Goal: Information Seeking & Learning: Check status

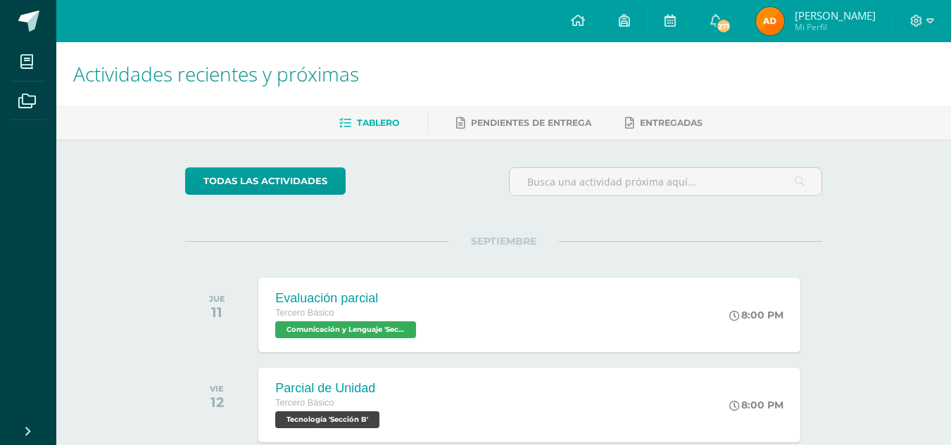
click at [765, 26] on img at bounding box center [770, 21] width 28 height 28
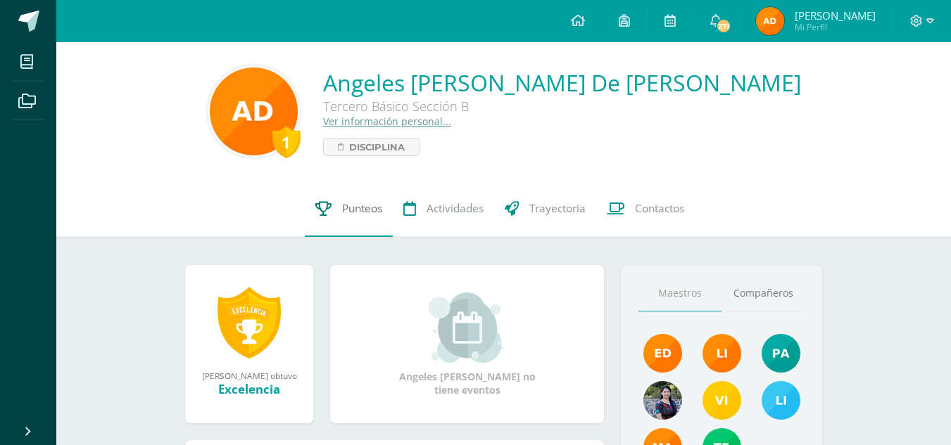
click at [344, 210] on span "Punteos" at bounding box center [362, 208] width 40 height 15
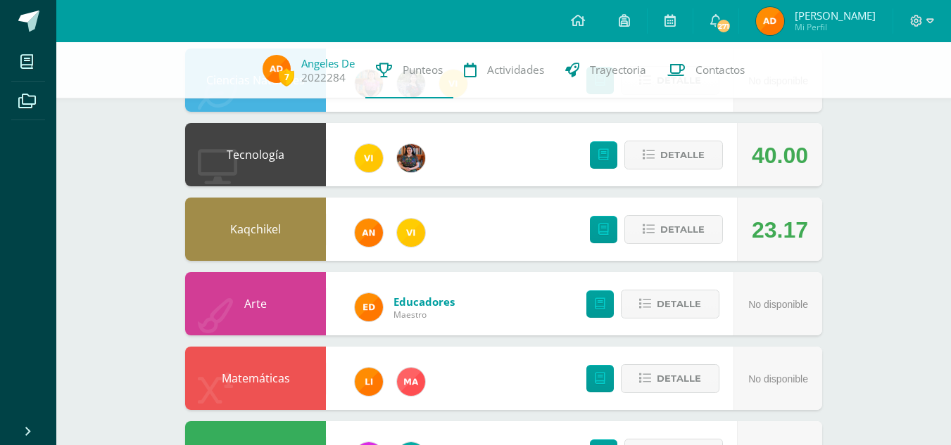
scroll to position [324, 0]
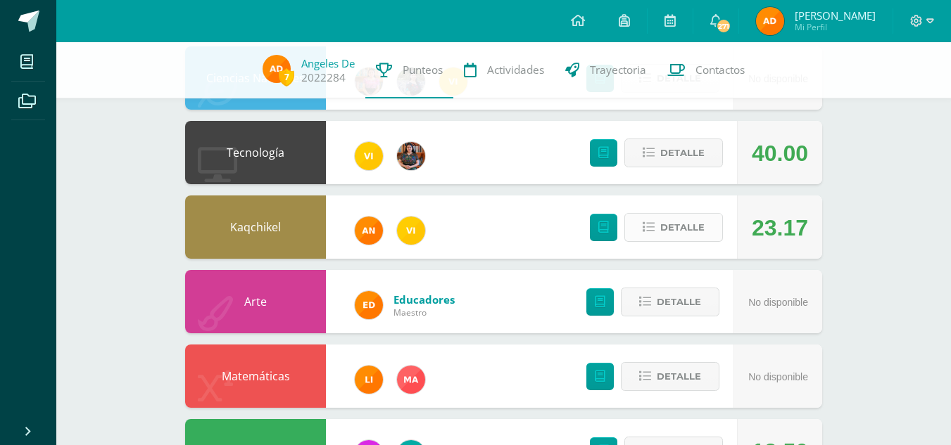
click at [672, 220] on span "Detalle" at bounding box center [682, 228] width 44 height 26
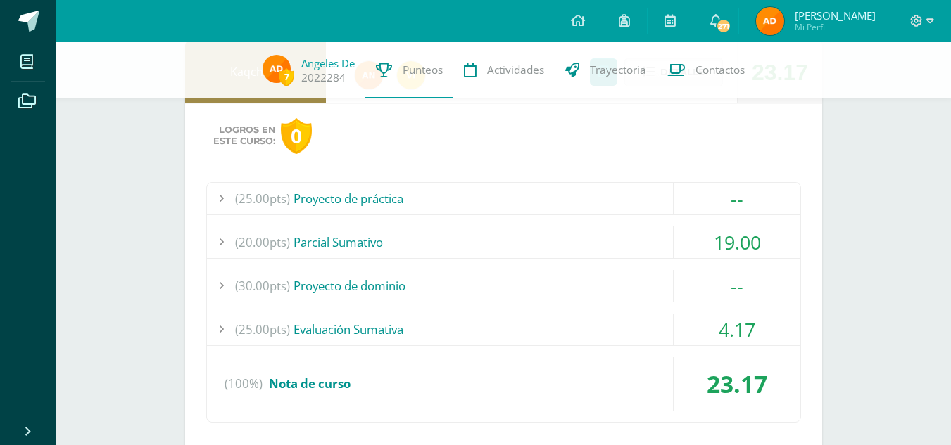
scroll to position [481, 0]
click at [455, 221] on div "(25.00pts) Proyecto de práctica -- Sin actividades (20.00pts) Parcial Sumativo …" at bounding box center [503, 302] width 595 height 241
click at [458, 228] on div "(20.00pts) Parcial Sumativo" at bounding box center [503, 242] width 593 height 32
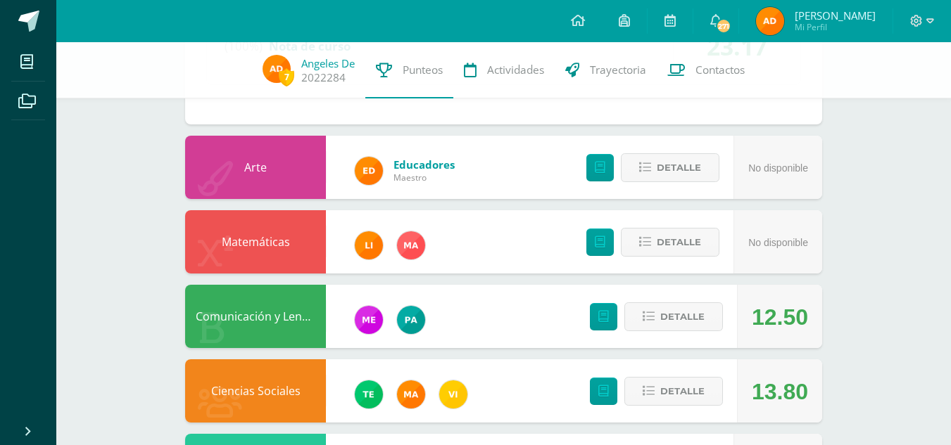
scroll to position [931, 0]
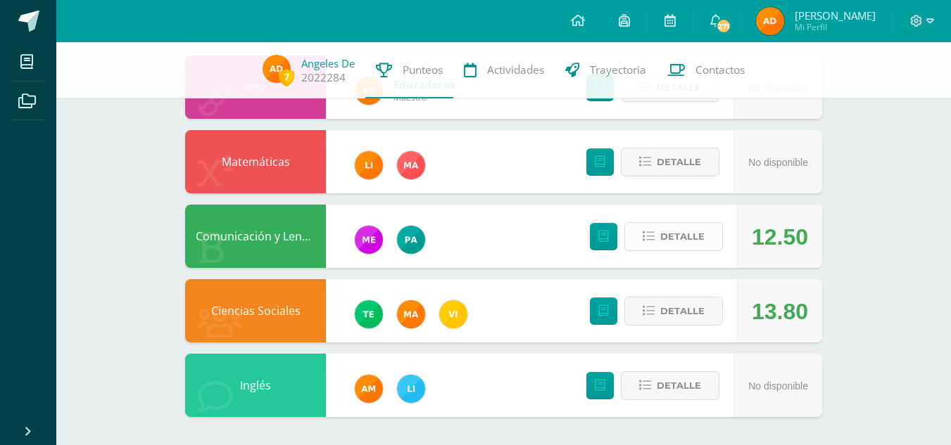
click at [692, 241] on span "Detalle" at bounding box center [682, 237] width 44 height 26
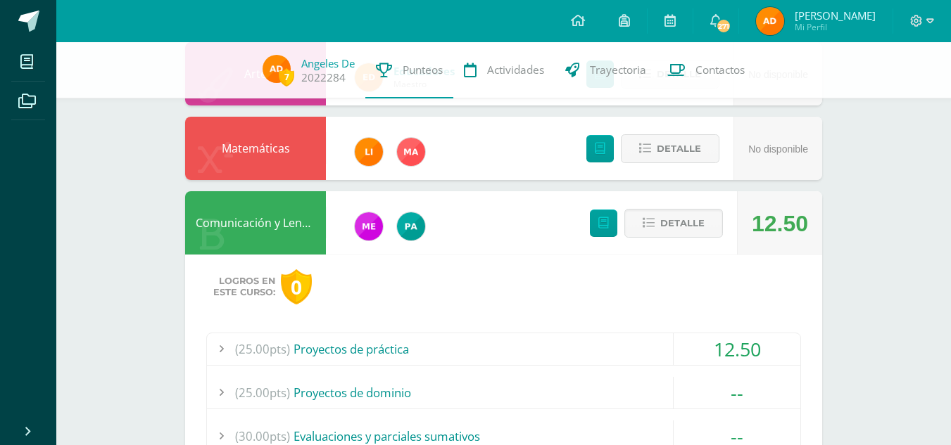
scroll to position [1025, 0]
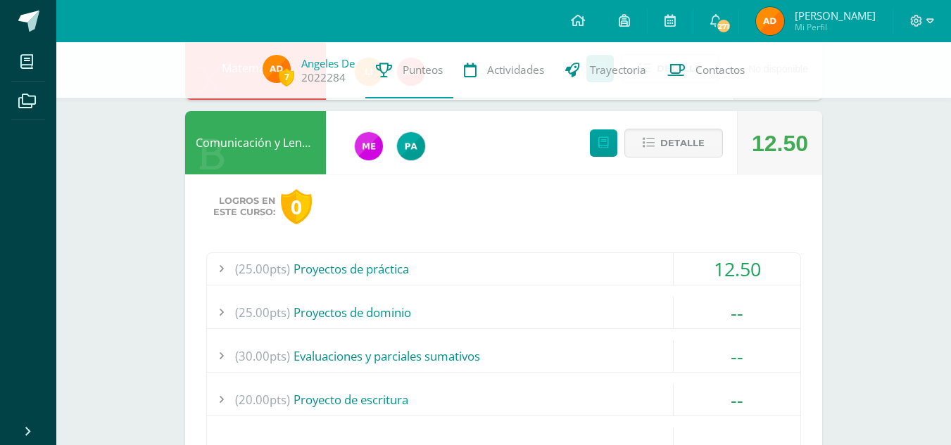
click at [433, 265] on div "(25.00pts) Proyectos de práctica" at bounding box center [503, 269] width 593 height 32
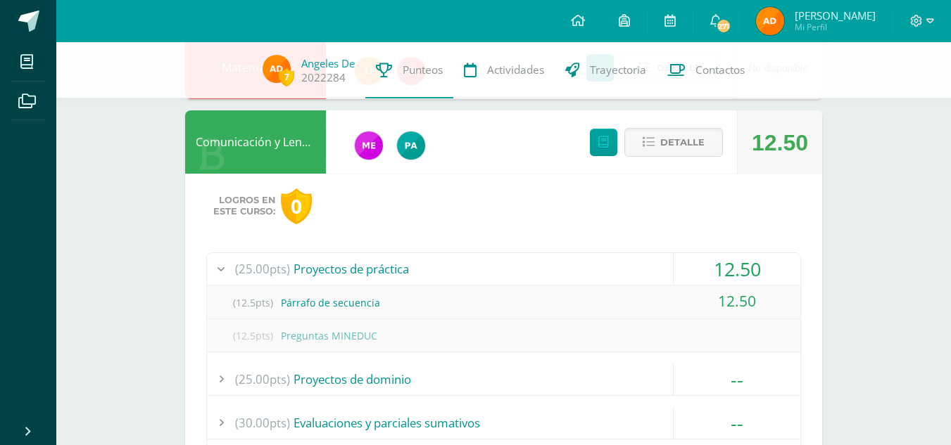
scroll to position [991, 0]
click at [433, 265] on div "(25.00pts) Proyectos de práctica" at bounding box center [503, 269] width 593 height 32
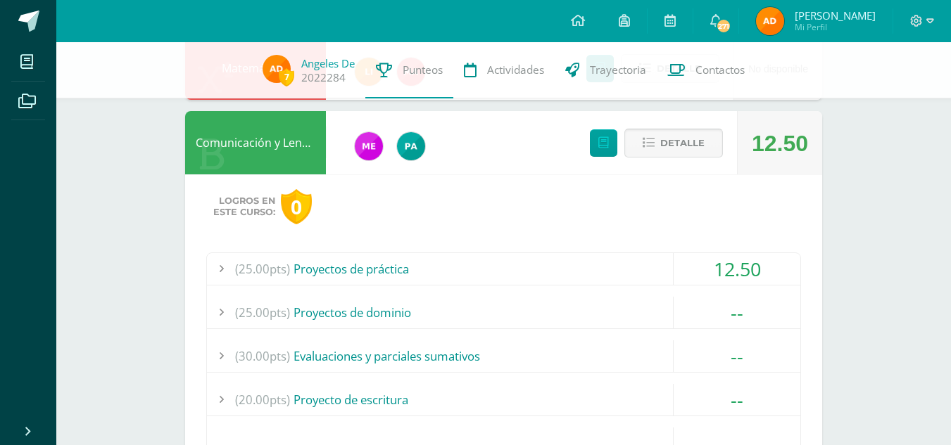
click at [676, 133] on span "Detalle" at bounding box center [682, 143] width 44 height 26
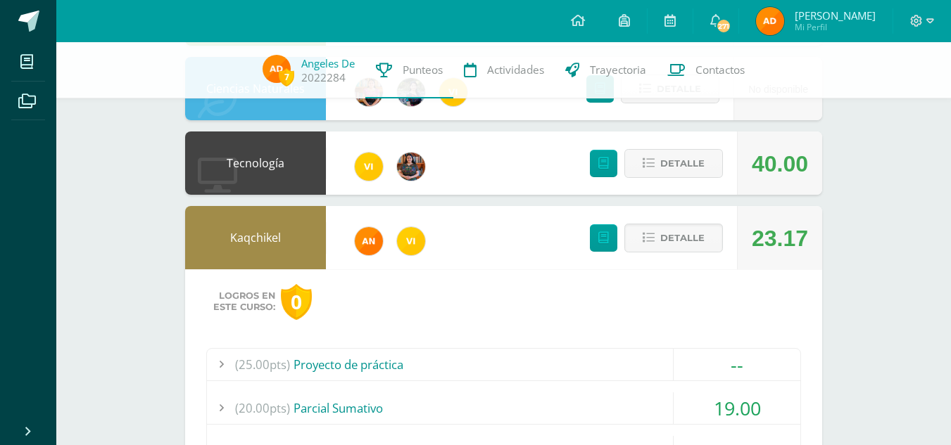
scroll to position [353, 0]
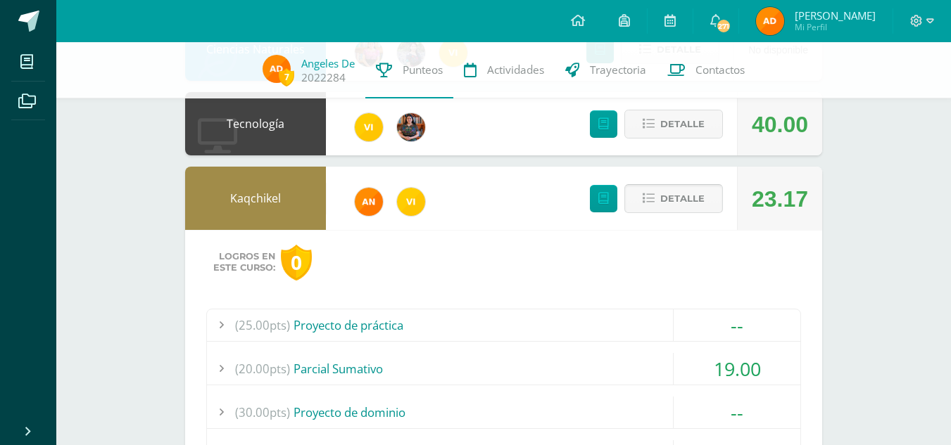
click at [661, 207] on span "Detalle" at bounding box center [682, 199] width 44 height 26
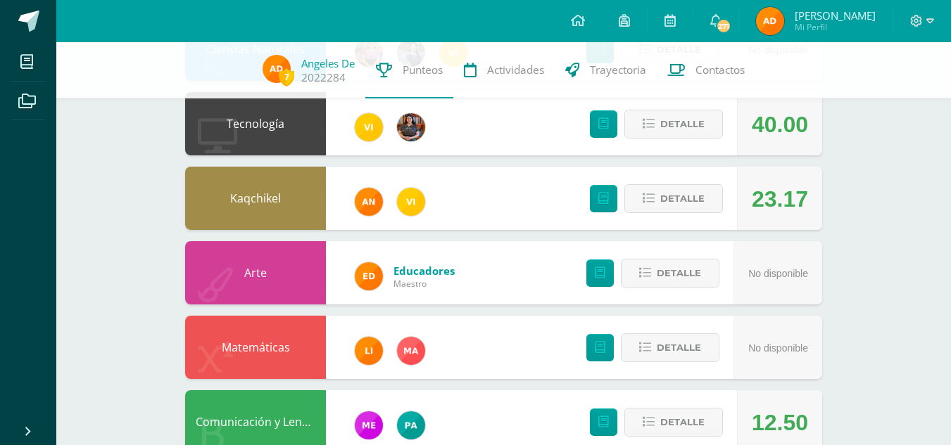
click at [661, 150] on div "Detalle" at bounding box center [653, 123] width 168 height 63
click at [658, 144] on div "Detalle" at bounding box center [653, 123] width 168 height 63
click at [651, 110] on button "Detalle" at bounding box center [673, 124] width 99 height 29
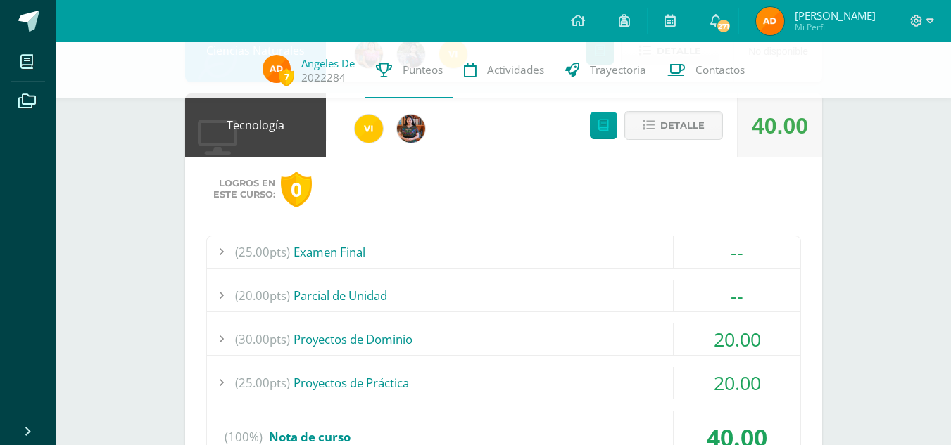
scroll to position [353, 0]
click at [685, 125] on span "Detalle" at bounding box center [682, 125] width 44 height 26
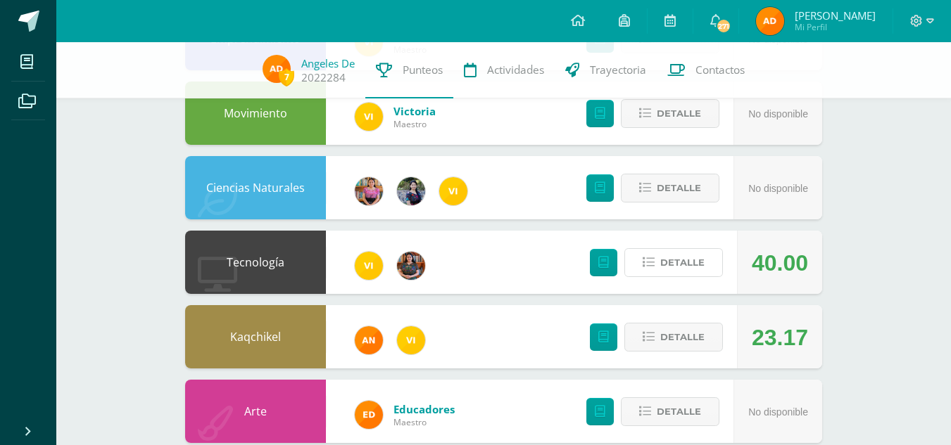
scroll to position [0, 0]
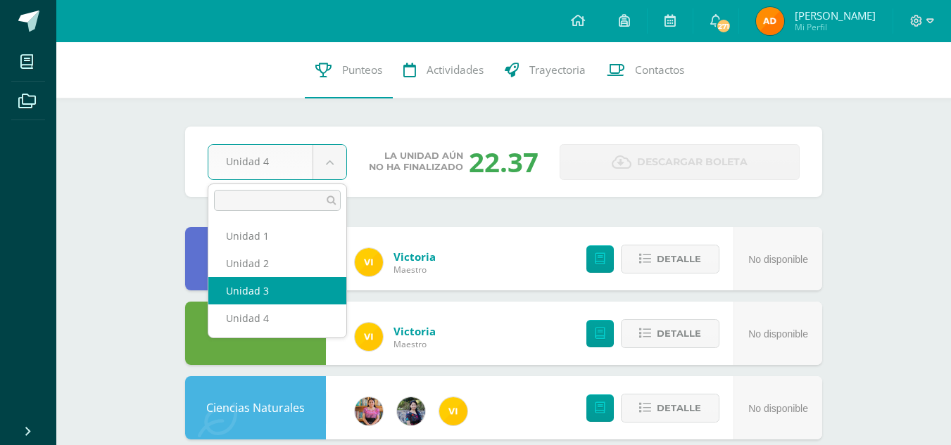
select select "Unidad 3"
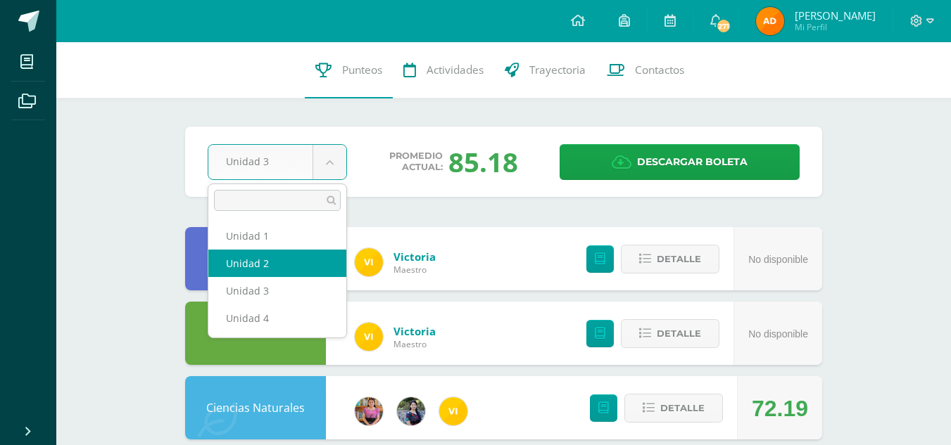
select select "Unidad 2"
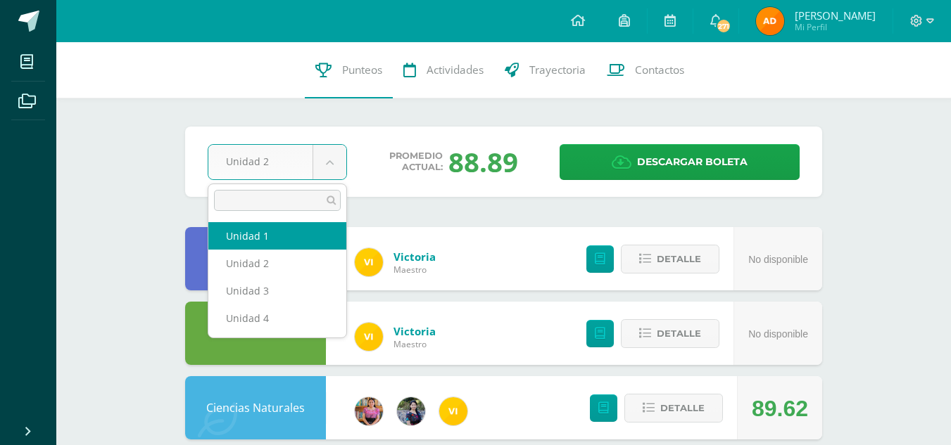
select select "Unidad 1"
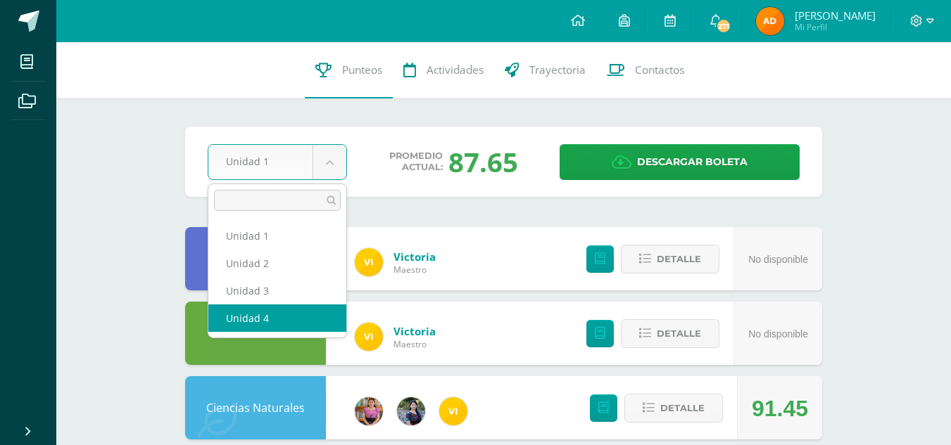
select select "Unidad 4"
